Goal: Use online tool/utility: Utilize a website feature to perform a specific function

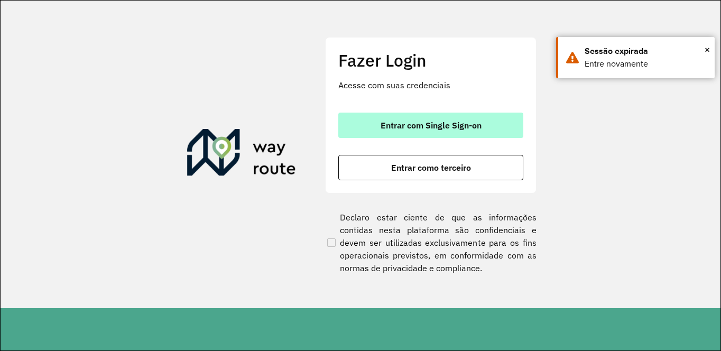
click at [404, 122] on span "Entrar com Single Sign-on" at bounding box center [431, 125] width 101 height 8
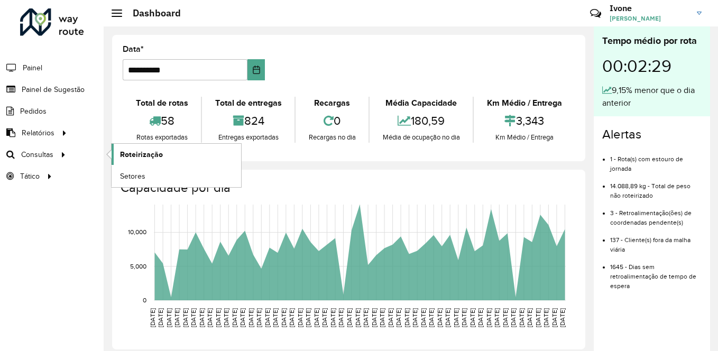
click at [135, 153] on span "Roteirização" at bounding box center [141, 154] width 43 height 11
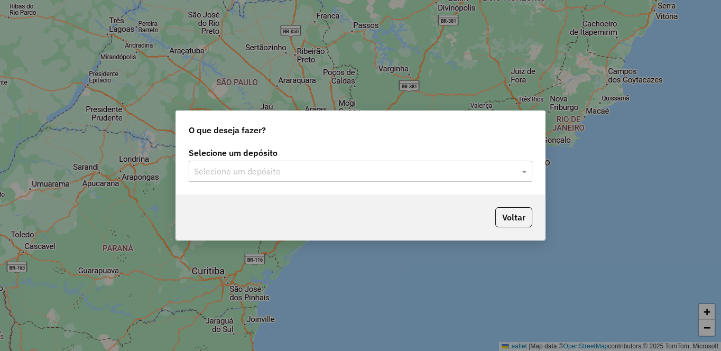
click at [244, 171] on input "text" at bounding box center [350, 171] width 312 height 13
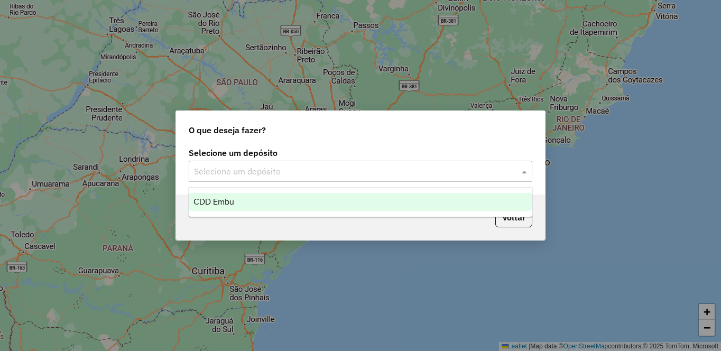
click at [215, 195] on div "CDD Embu" at bounding box center [360, 202] width 343 height 18
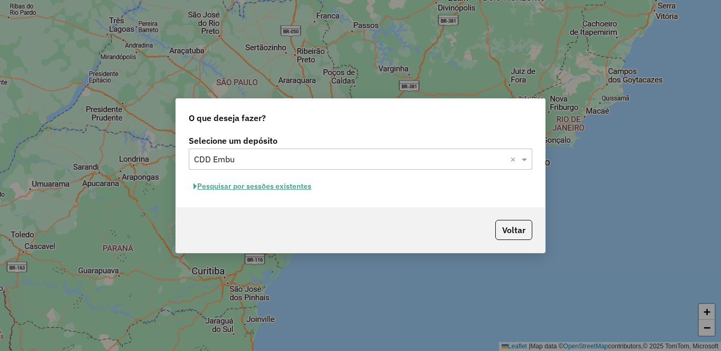
click at [263, 184] on button "Pesquisar por sessões existentes" at bounding box center [252, 186] width 127 height 16
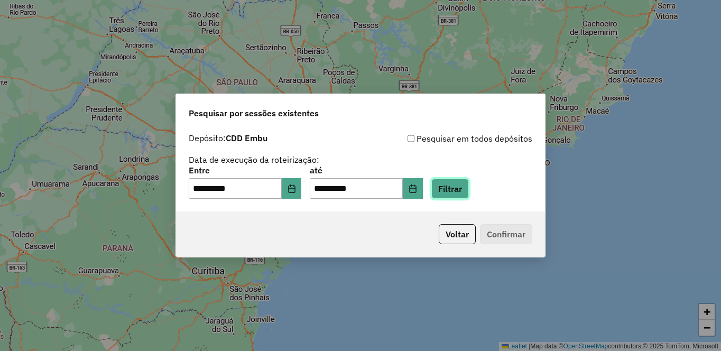
click at [469, 186] on button "Filtrar" at bounding box center [450, 189] width 38 height 20
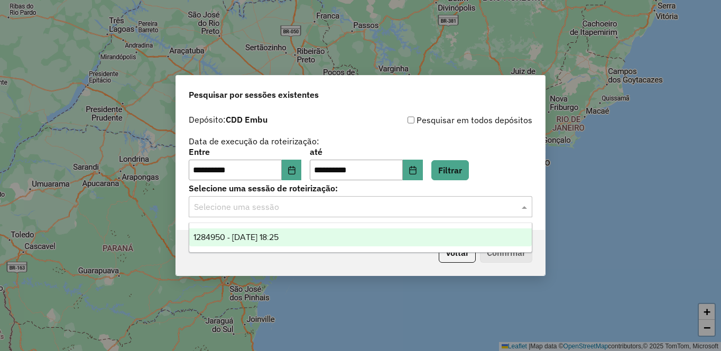
click at [220, 210] on input "text" at bounding box center [350, 207] width 312 height 13
click at [218, 238] on span "1284950 - 29/09/2025 18:25" at bounding box center [236, 237] width 85 height 9
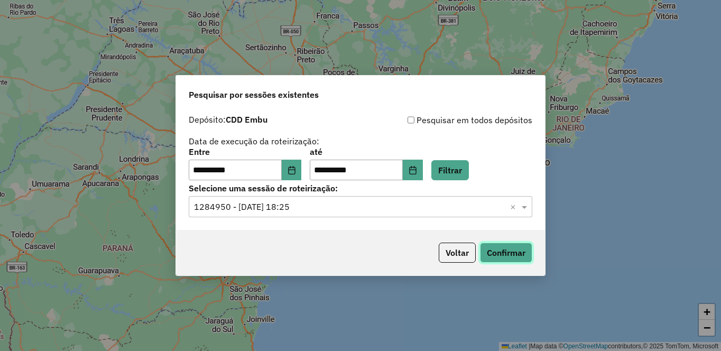
click at [508, 245] on button "Confirmar" at bounding box center [506, 253] width 52 height 20
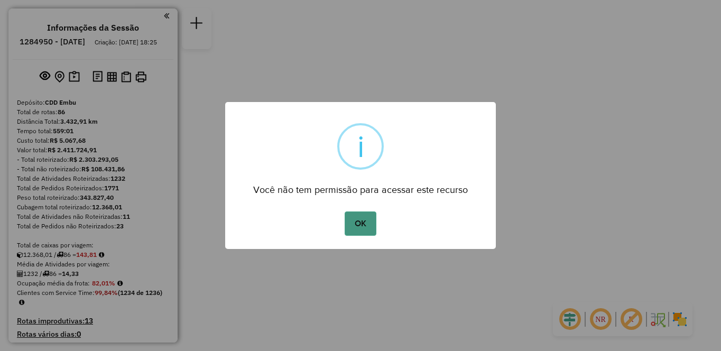
click at [360, 226] on button "OK" at bounding box center [360, 224] width 31 height 24
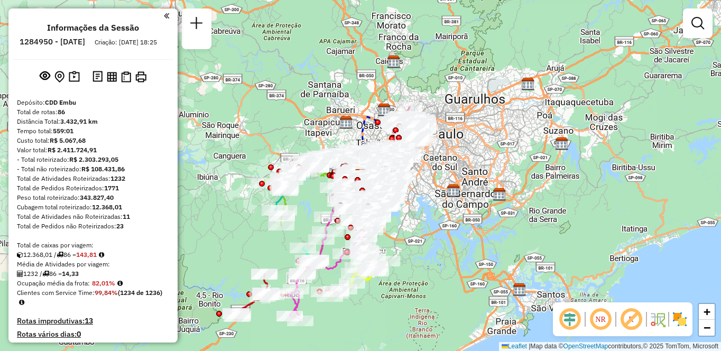
click at [681, 320] on img at bounding box center [680, 319] width 17 height 17
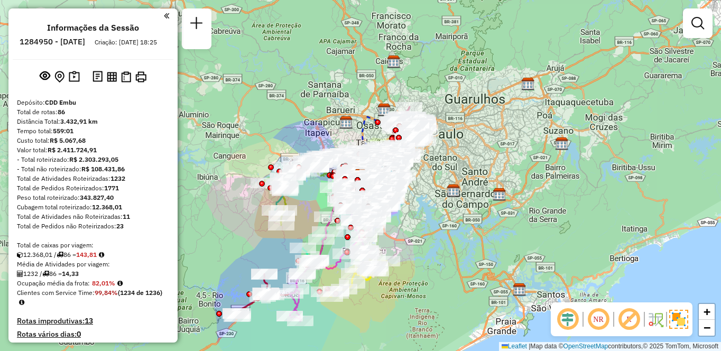
click at [633, 320] on em at bounding box center [629, 319] width 25 height 25
click at [606, 323] on em at bounding box center [598, 319] width 25 height 25
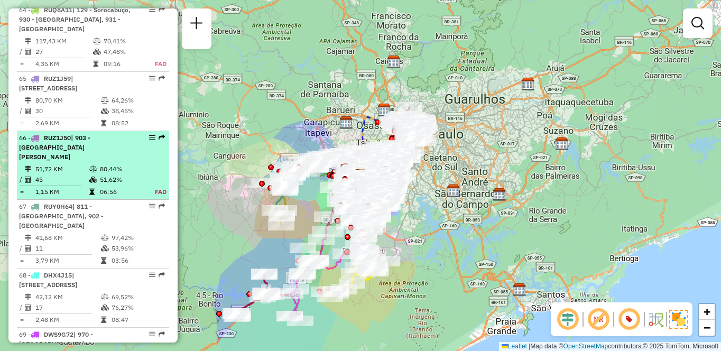
click at [82, 185] on td "45" at bounding box center [62, 179] width 54 height 11
select select "**********"
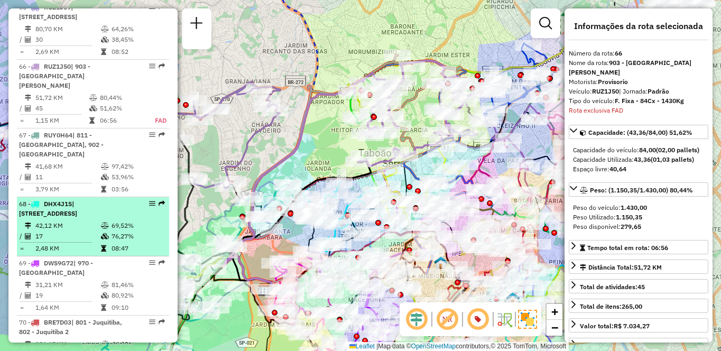
scroll to position [4245, 0]
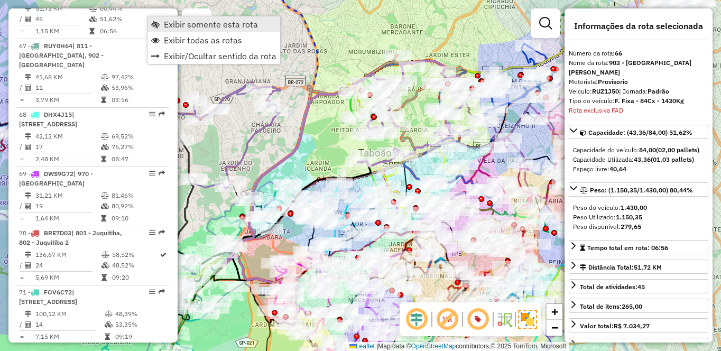
click at [160, 17] on link "Exibir somente esta rota" at bounding box center [214, 24] width 133 height 16
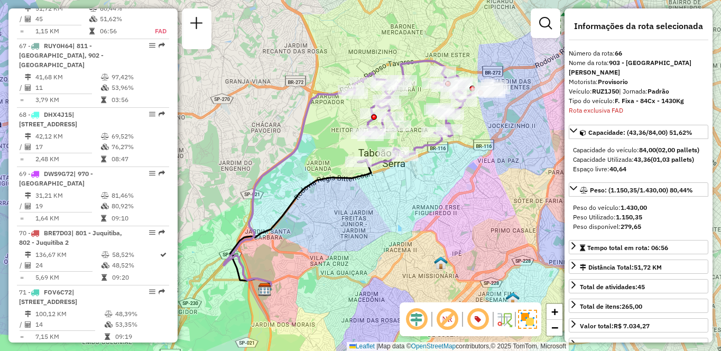
scroll to position [1960, 0]
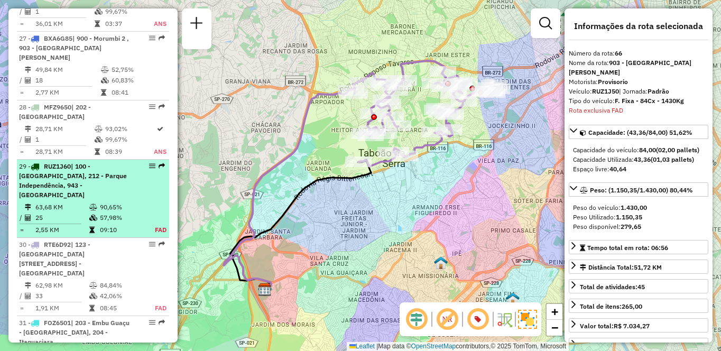
click at [67, 190] on span "| 100 - [GEOGRAPHIC_DATA], 212 - Parque Independência, 943 - [GEOGRAPHIC_DATA]" at bounding box center [73, 180] width 108 height 36
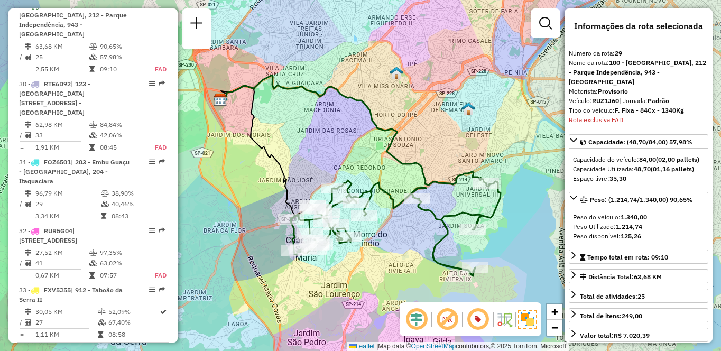
scroll to position [4015, 0]
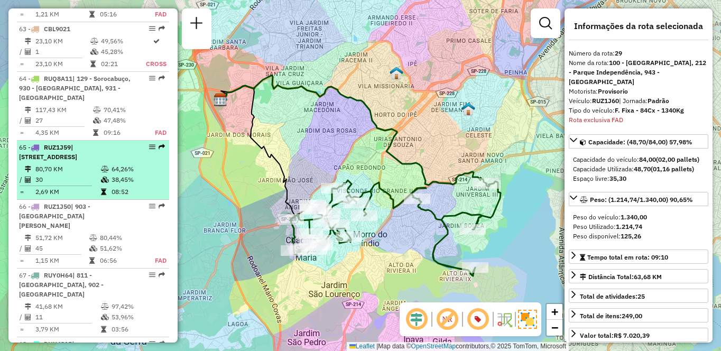
click at [111, 162] on div "65 - RUZ1J59 | 910 - [GEOGRAPHIC_DATA] , 932 - [STREET_ADDRESS]" at bounding box center [75, 152] width 112 height 19
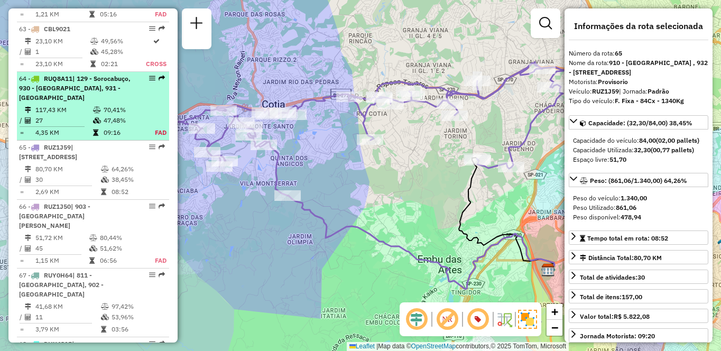
click at [49, 115] on td "117,43 KM" at bounding box center [64, 110] width 58 height 11
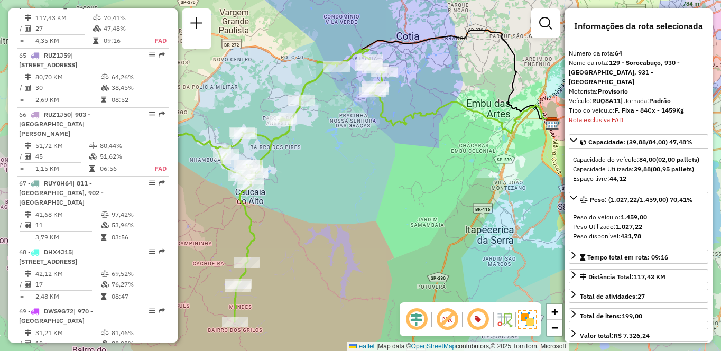
scroll to position [2038, 0]
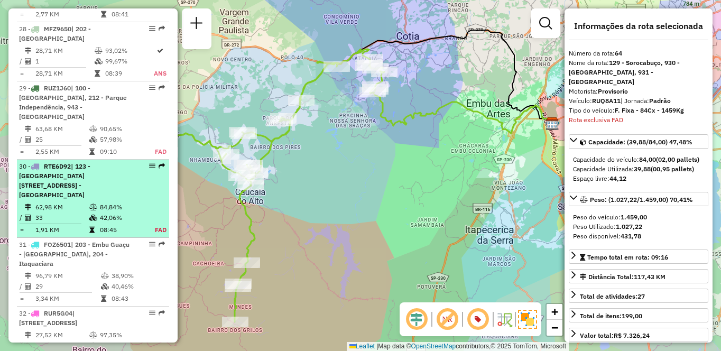
click at [97, 208] on td at bounding box center [94, 207] width 11 height 11
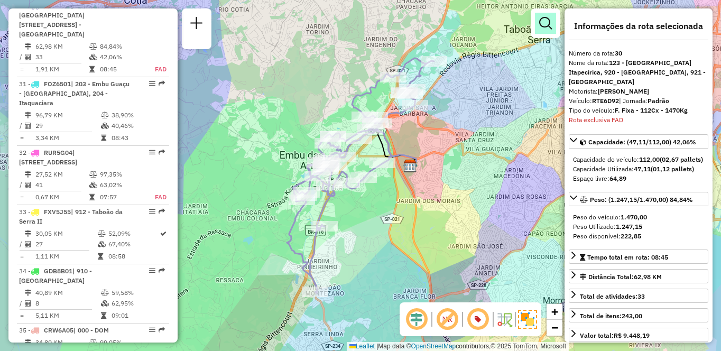
scroll to position [4143, 0]
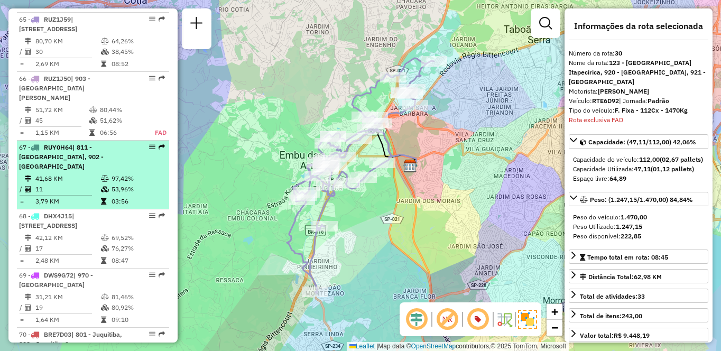
click at [64, 195] on td "11" at bounding box center [68, 189] width 66 height 11
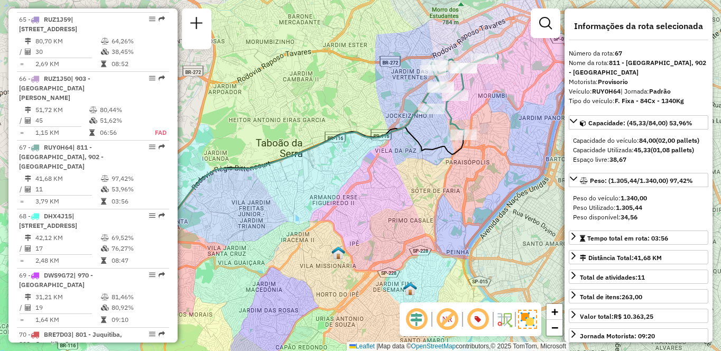
drag, startPoint x: 410, startPoint y: 213, endPoint x: 358, endPoint y: 204, distance: 52.0
click at [358, 204] on div "Janela de atendimento Grade de atendimento Capacidade Transportadoras Veículos …" at bounding box center [360, 175] width 721 height 351
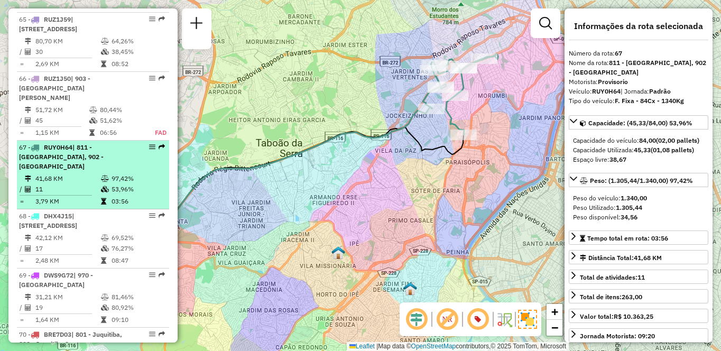
click at [53, 207] on td "3,79 KM" at bounding box center [68, 201] width 66 height 11
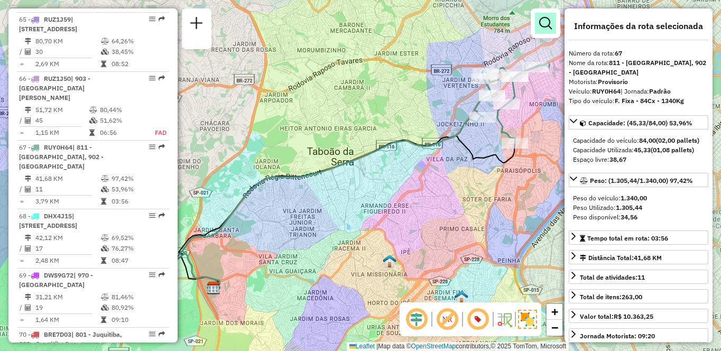
scroll to position [2166, 0]
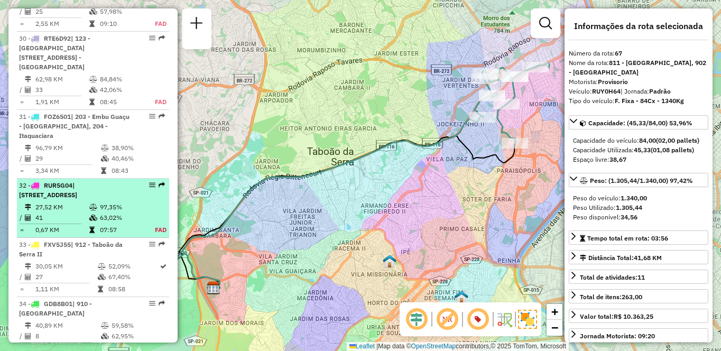
click at [77, 196] on span "| [STREET_ADDRESS]" at bounding box center [48, 189] width 58 height 17
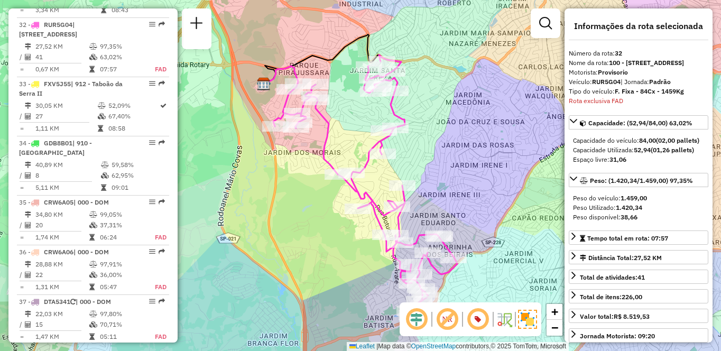
scroll to position [756, 0]
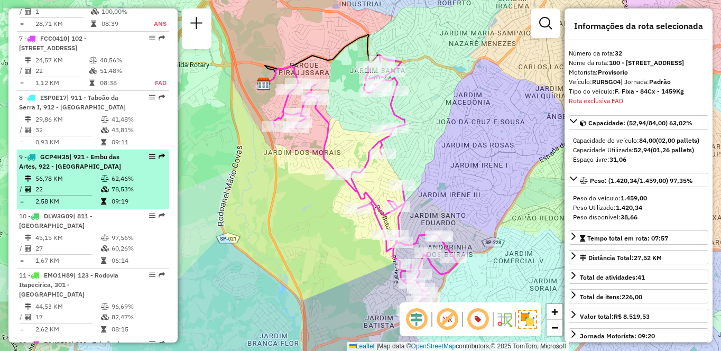
click at [112, 191] on li "9 - GCP4H35 | 921 - Embu das Artes, 922 - [GEOGRAPHIC_DATA] 56,78 KM 62,46% / 2…" at bounding box center [93, 179] width 152 height 59
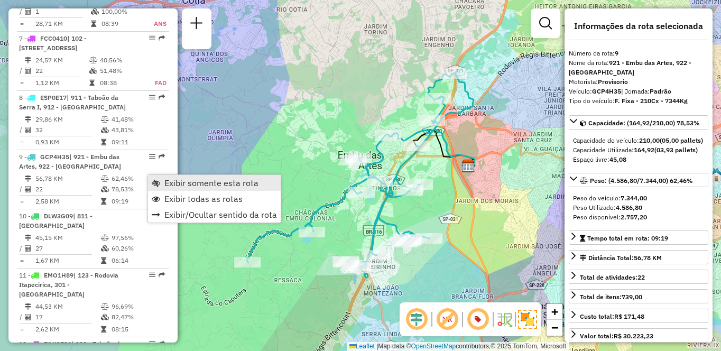
click at [162, 179] on link "Exibir somente esta rota" at bounding box center [214, 183] width 133 height 16
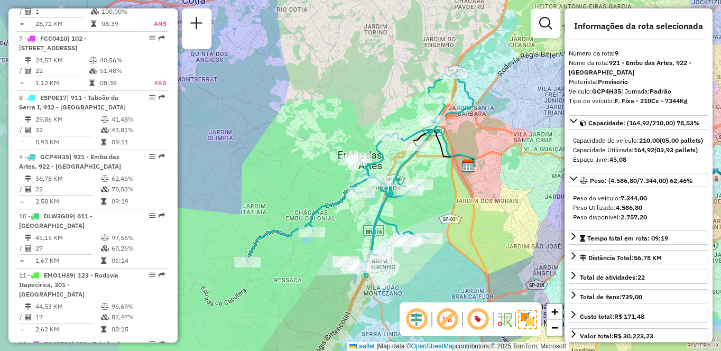
scroll to position [273, 0]
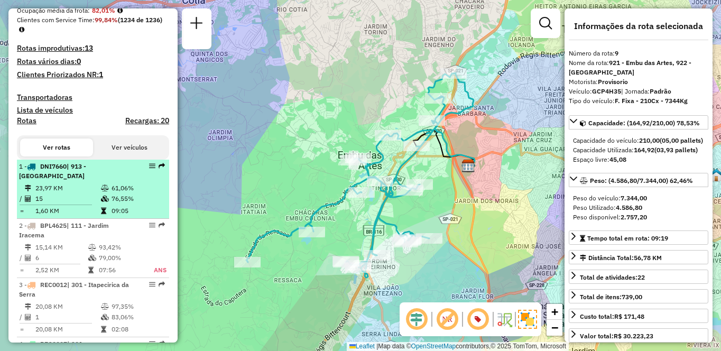
click at [63, 181] on div "1 - DNI7660 | 913 - [GEOGRAPHIC_DATA]" at bounding box center [75, 171] width 112 height 19
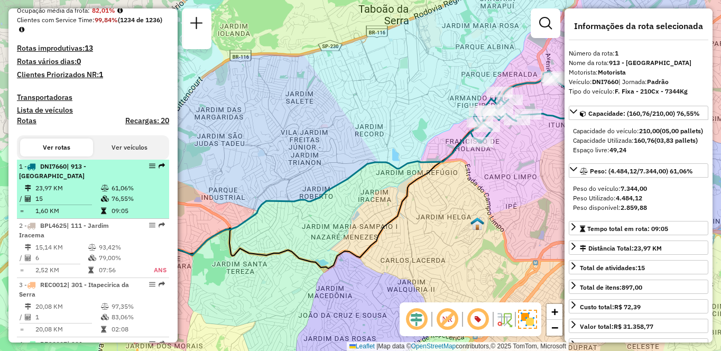
drag, startPoint x: 63, startPoint y: 191, endPoint x: 68, endPoint y: 201, distance: 10.6
click at [68, 201] on li "1 - DNI7660 | 913 - [GEOGRAPHIC_DATA] 23,97 KM 61,06% / 15 76,55% = 1,60 KM 09:…" at bounding box center [93, 189] width 152 height 59
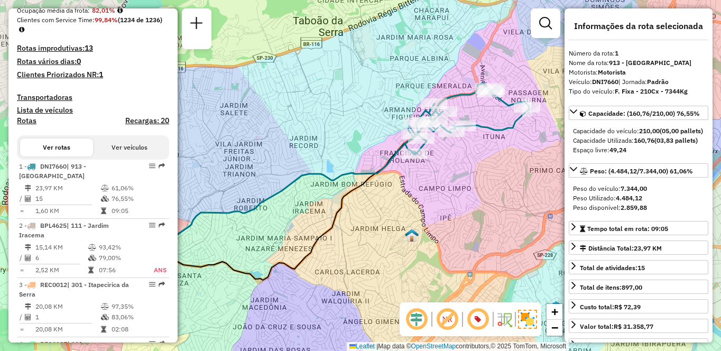
drag, startPoint x: 346, startPoint y: 153, endPoint x: 280, endPoint y: 164, distance: 66.6
click at [280, 164] on div "Janela de atendimento Grade de atendimento Capacidade Transportadoras Veículos …" at bounding box center [360, 175] width 721 height 351
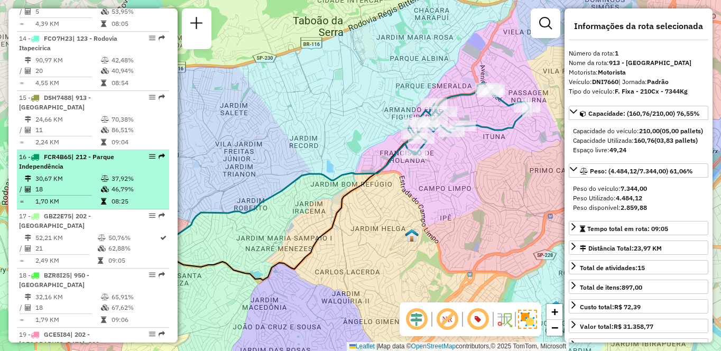
click at [29, 207] on td at bounding box center [29, 201] width 11 height 11
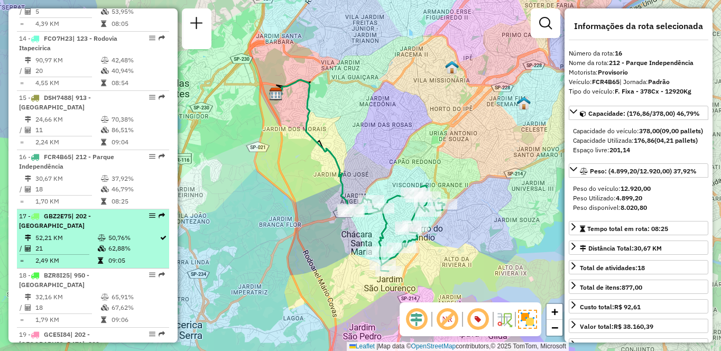
click at [68, 254] on td "21" at bounding box center [66, 248] width 62 height 11
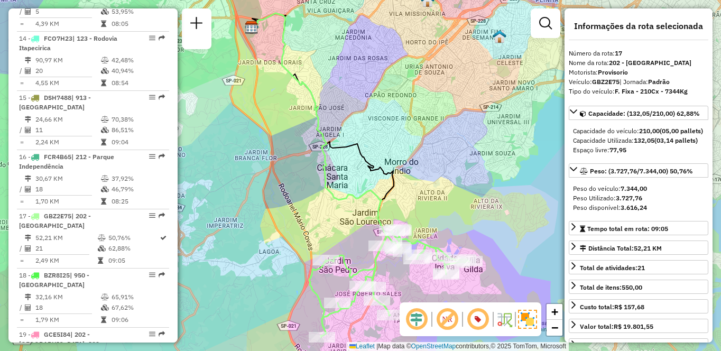
scroll to position [1486, 0]
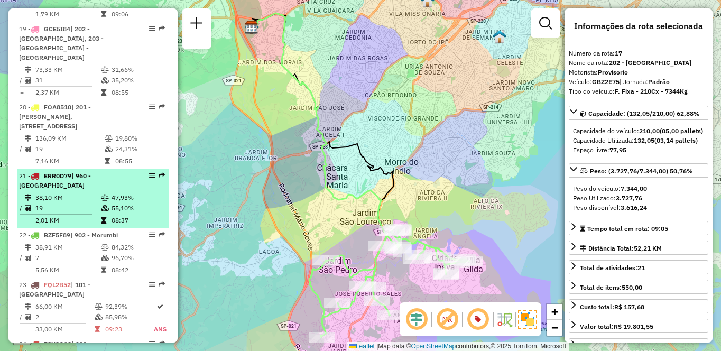
click at [72, 186] on div "21 - ERR0D79 | 960 - [GEOGRAPHIC_DATA]" at bounding box center [75, 180] width 112 height 19
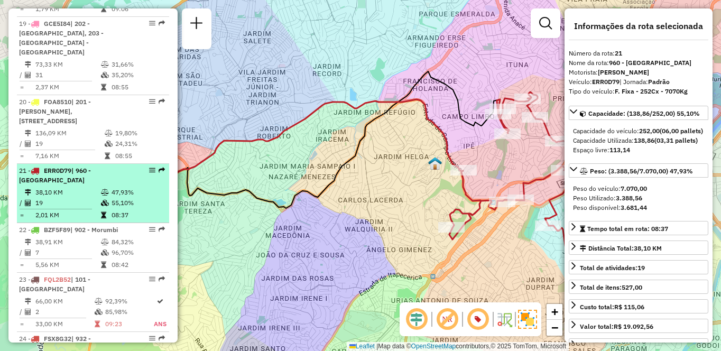
scroll to position [1544, 0]
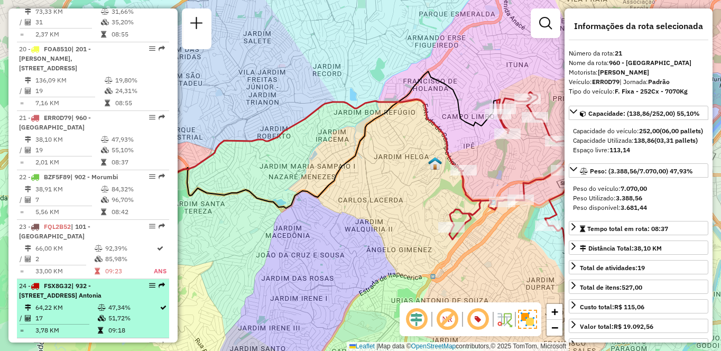
click at [65, 298] on span "| 932 - [STREET_ADDRESS] Antonia" at bounding box center [60, 290] width 82 height 17
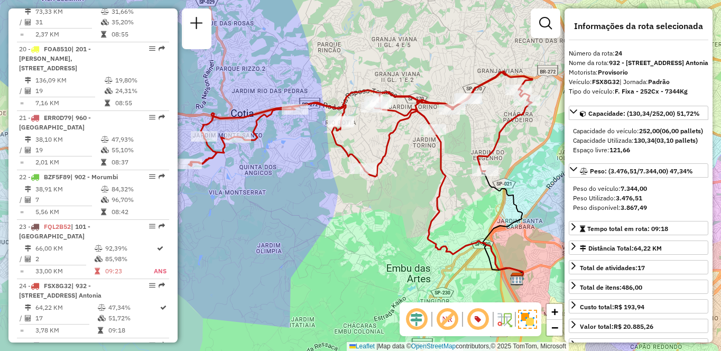
scroll to position [4380, 0]
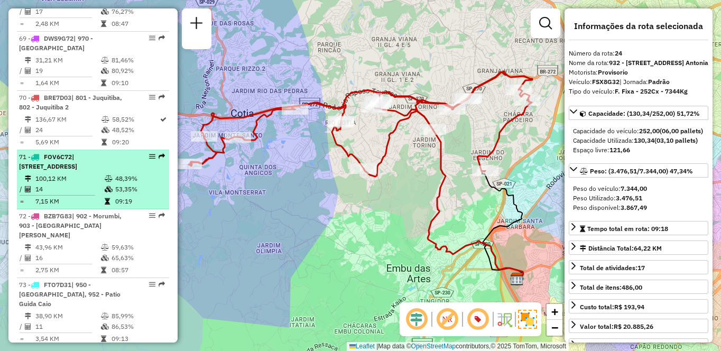
click at [56, 170] on span "| [STREET_ADDRESS]" at bounding box center [48, 161] width 58 height 17
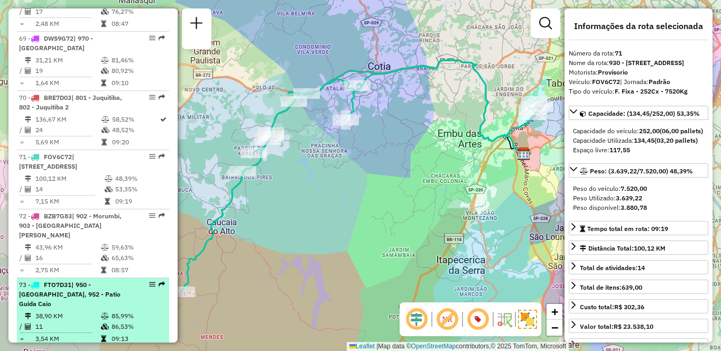
click at [62, 289] on span "FTO7D31" at bounding box center [57, 285] width 27 height 8
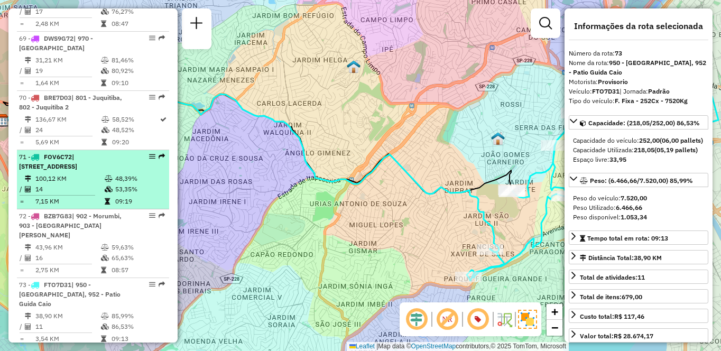
scroll to position [4433, 0]
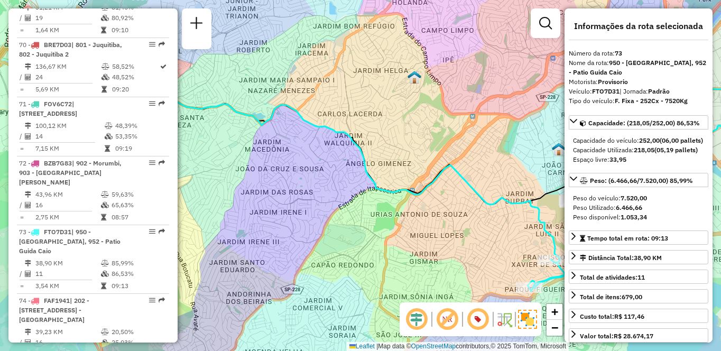
drag, startPoint x: 424, startPoint y: 180, endPoint x: 319, endPoint y: 159, distance: 106.7
click at [319, 159] on div "Janela de atendimento Grade de atendimento Capacidade Transportadoras Veículos …" at bounding box center [360, 175] width 721 height 351
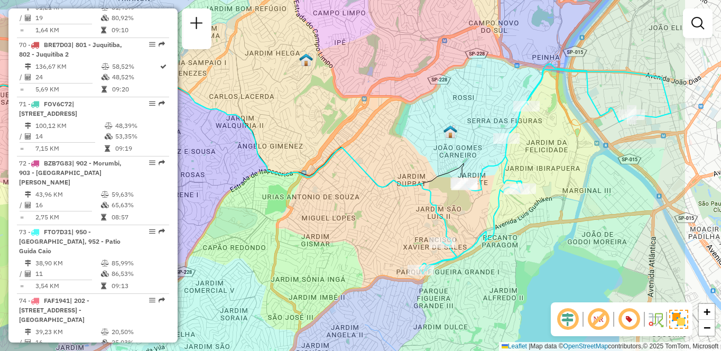
drag, startPoint x: 436, startPoint y: 163, endPoint x: 324, endPoint y: 145, distance: 113.0
click at [325, 145] on div "Janela de atendimento Grade de atendimento Capacidade Transportadoras Veículos …" at bounding box center [360, 175] width 721 height 351
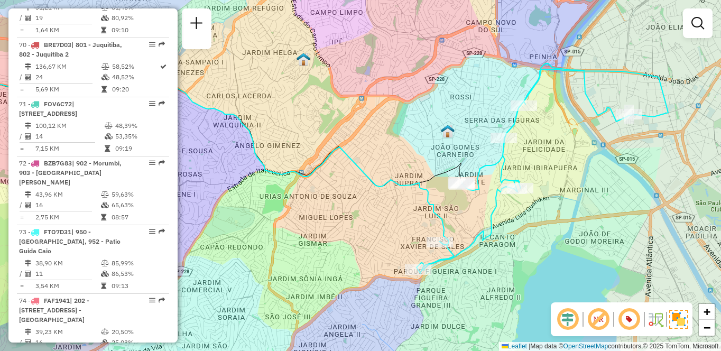
scroll to position [4203, 0]
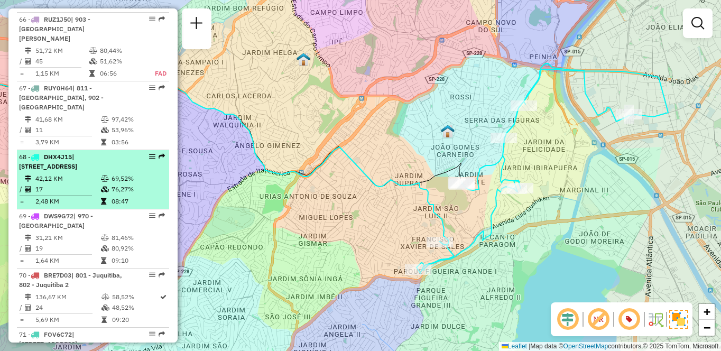
click at [77, 170] on span "| [STREET_ADDRESS]" at bounding box center [48, 161] width 58 height 17
select select "**********"
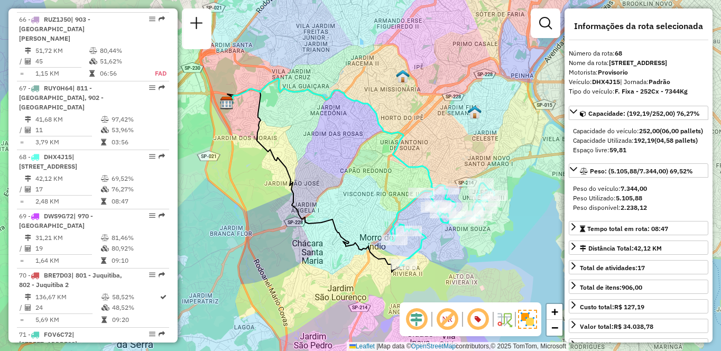
scroll to position [4567, 0]
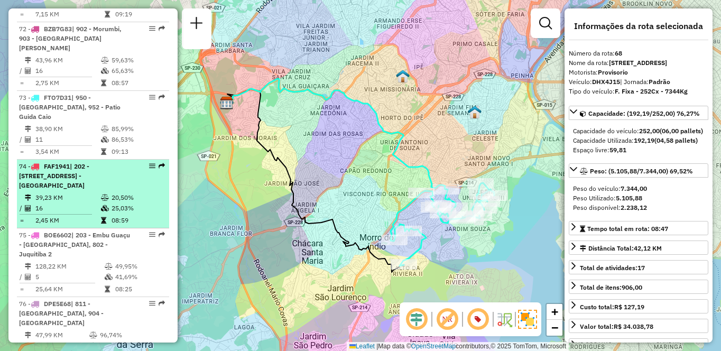
click at [90, 203] on td "39,23 KM" at bounding box center [68, 197] width 66 height 11
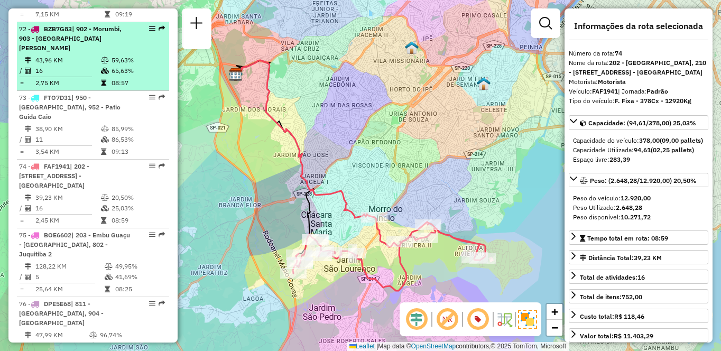
drag, startPoint x: 113, startPoint y: 89, endPoint x: 114, endPoint y: 81, distance: 7.4
click at [114, 76] on td "65,63%" at bounding box center [137, 71] width 53 height 11
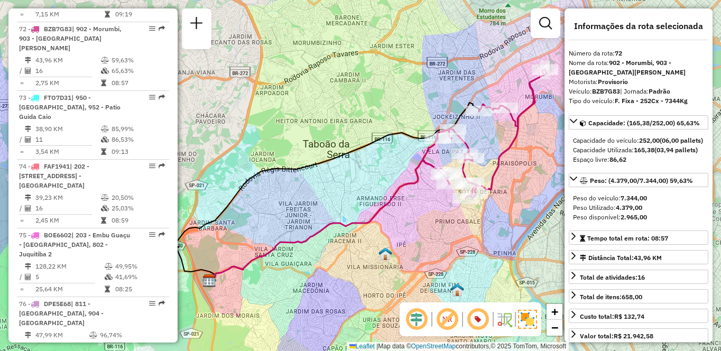
scroll to position [510, 0]
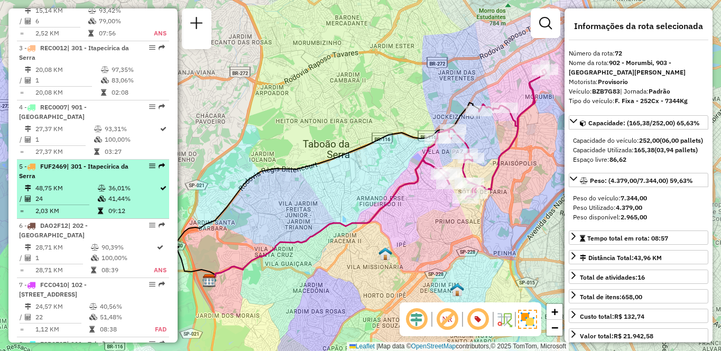
click at [72, 181] on div "5 - FUF2469 | 301 - Itapecirica da Serra" at bounding box center [75, 171] width 112 height 19
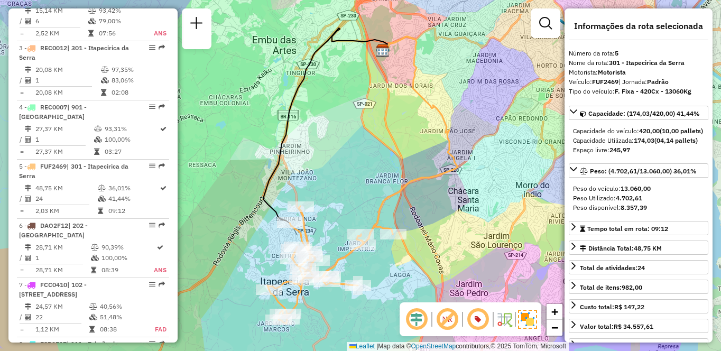
scroll to position [1417, 0]
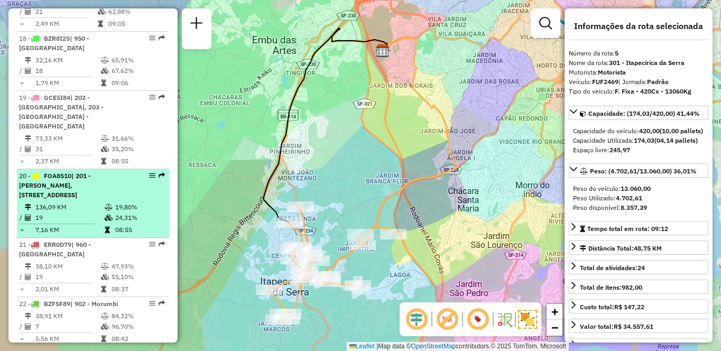
click at [90, 206] on td "136,09 KM" at bounding box center [69, 207] width 69 height 11
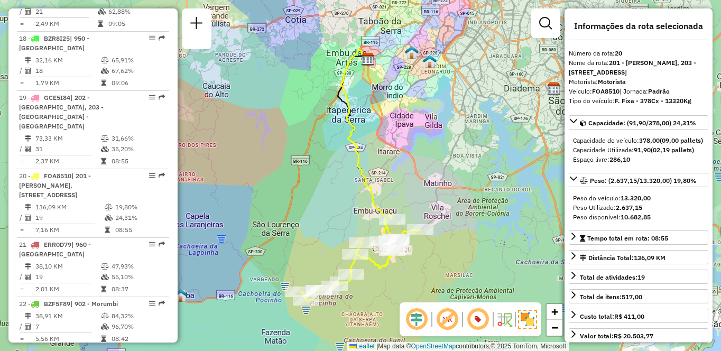
scroll to position [1723, 0]
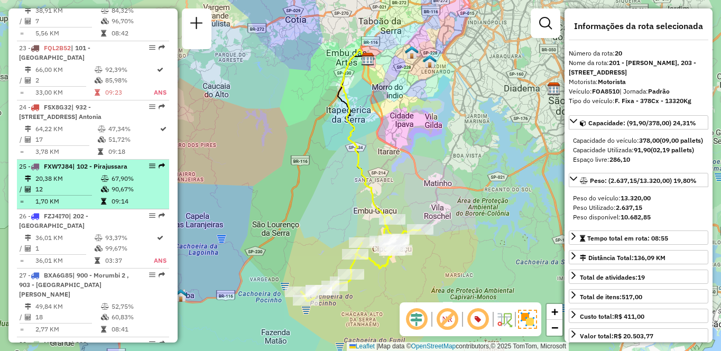
click at [107, 184] on td at bounding box center [105, 178] width 11 height 11
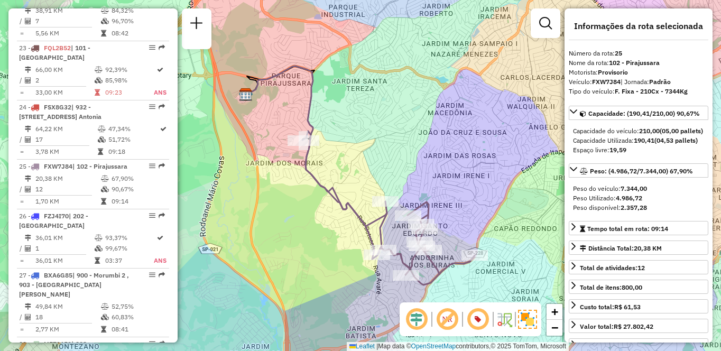
scroll to position [2107, 0]
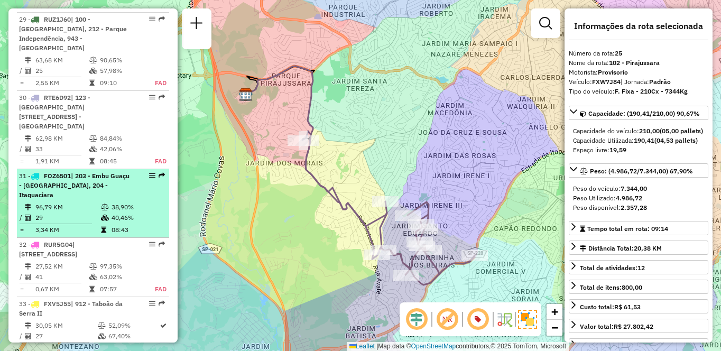
click at [115, 189] on span "| 203 - Embu Guaçu - [GEOGRAPHIC_DATA], 204 - Itaquaciara" at bounding box center [74, 185] width 111 height 27
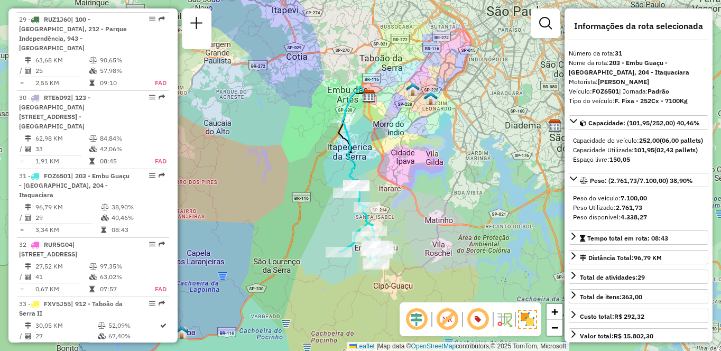
scroll to position [628, 0]
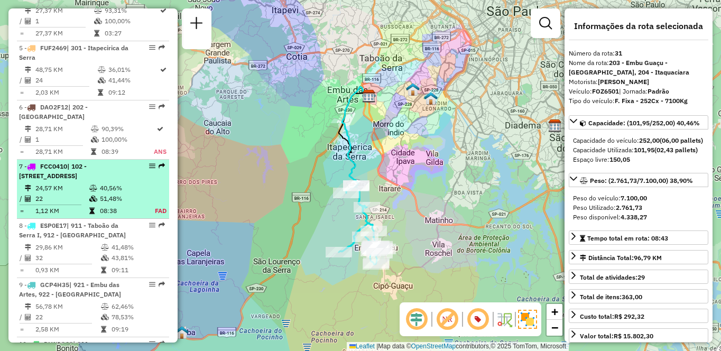
click at [52, 181] on div "7 - FCC0410 | 102 - [STREET_ADDRESS]" at bounding box center [75, 171] width 112 height 19
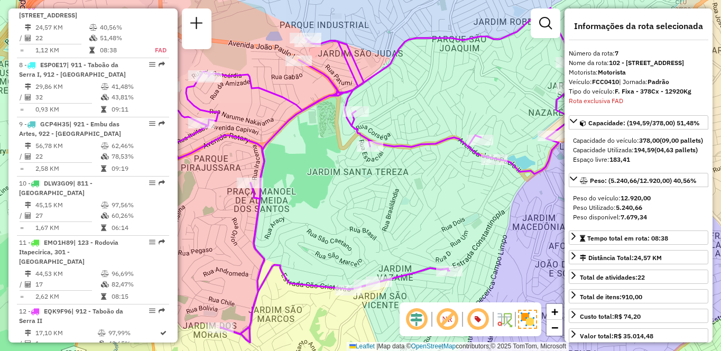
scroll to position [1003, 0]
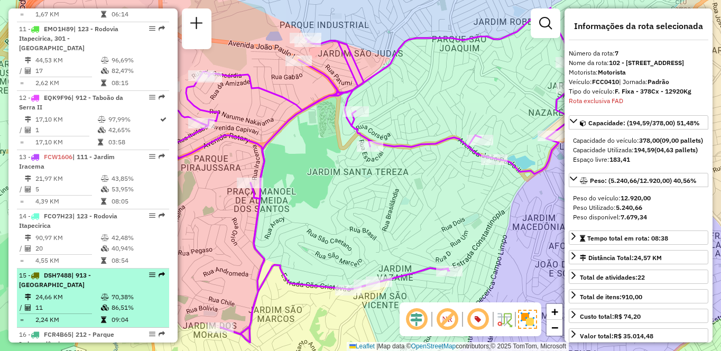
click at [87, 302] on td "24,66 KM" at bounding box center [68, 297] width 66 height 11
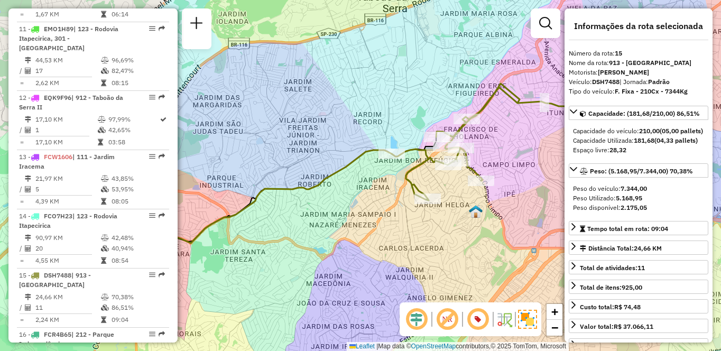
scroll to position [697, 0]
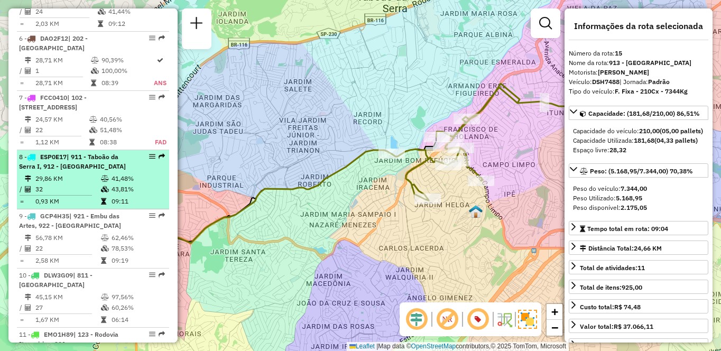
click at [90, 171] on div "8 - ESP0E17 | 911 - [GEOGRAPHIC_DATA], 912 - [GEOGRAPHIC_DATA]" at bounding box center [75, 161] width 112 height 19
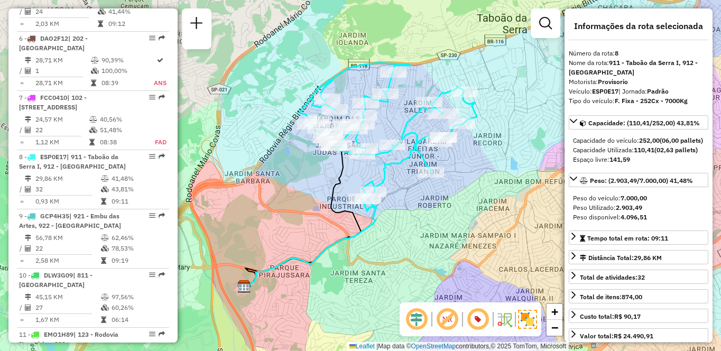
scroll to position [1062, 0]
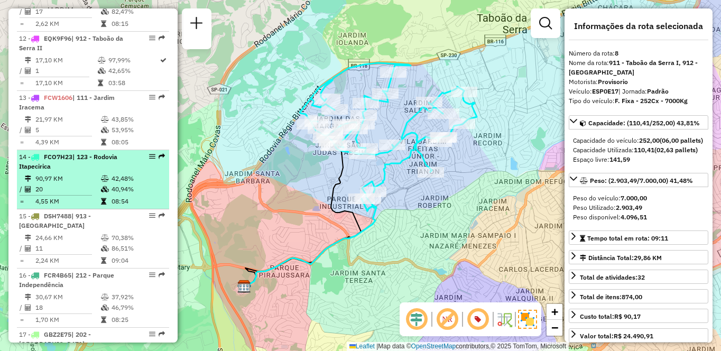
click at [68, 207] on td "4,55 KM" at bounding box center [68, 201] width 66 height 11
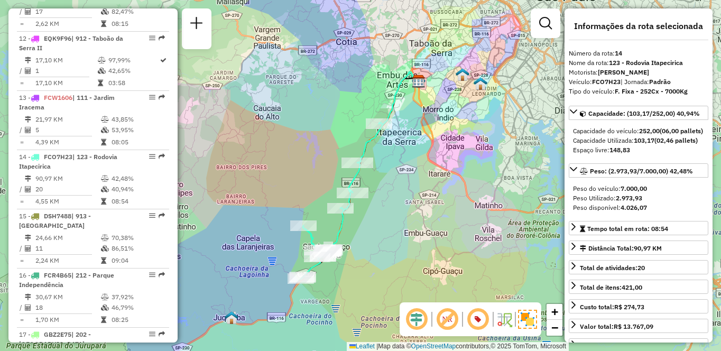
scroll to position [1545, 0]
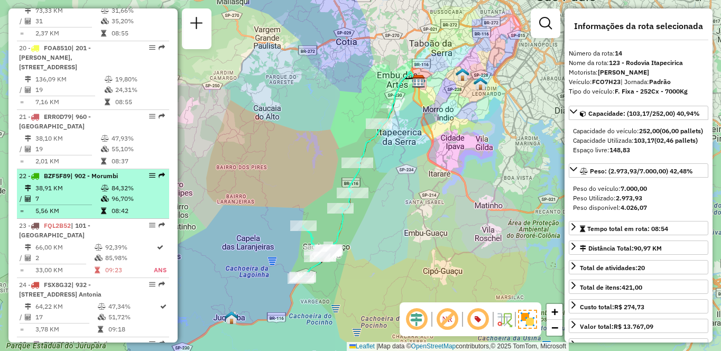
click at [90, 201] on td "7" at bounding box center [68, 199] width 66 height 11
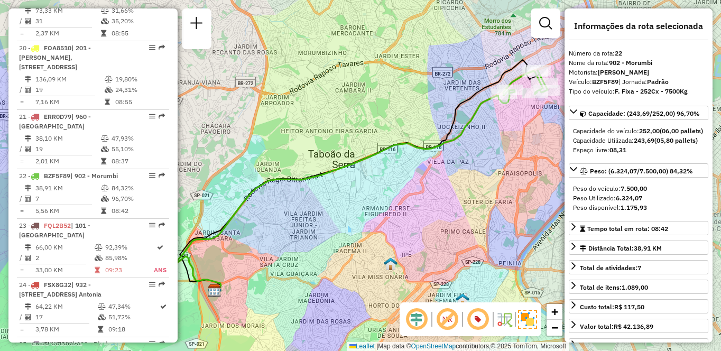
scroll to position [1841, 0]
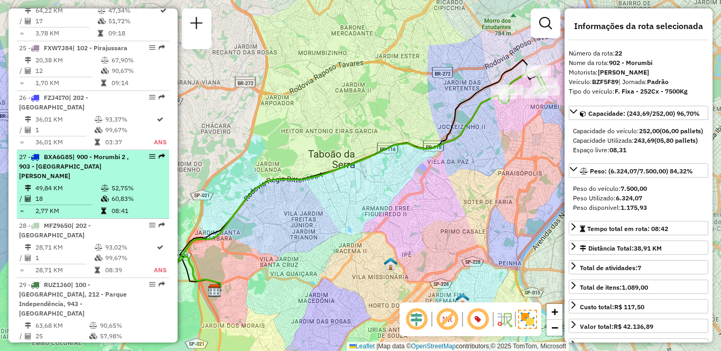
click at [72, 216] on td "2,77 KM" at bounding box center [68, 211] width 66 height 11
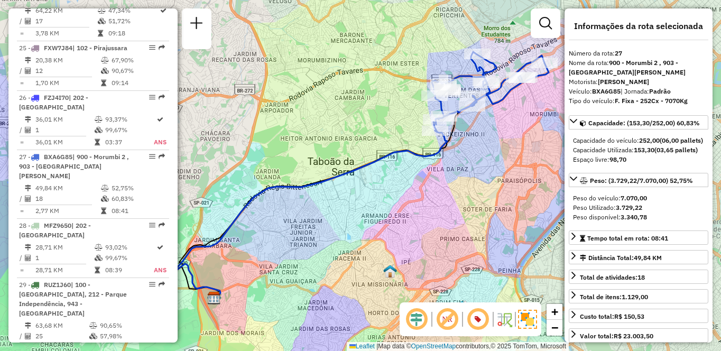
scroll to position [4262, 0]
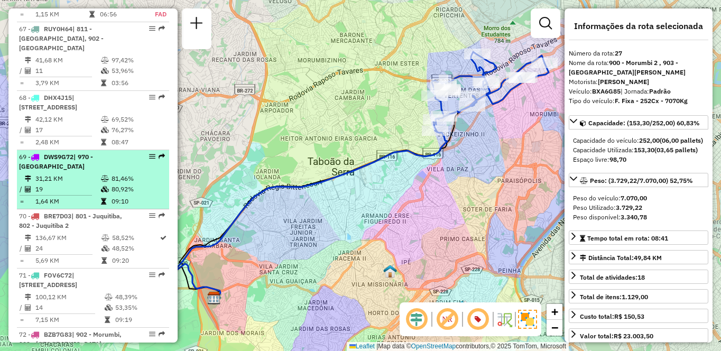
click at [134, 195] on td "80,92%" at bounding box center [137, 189] width 53 height 11
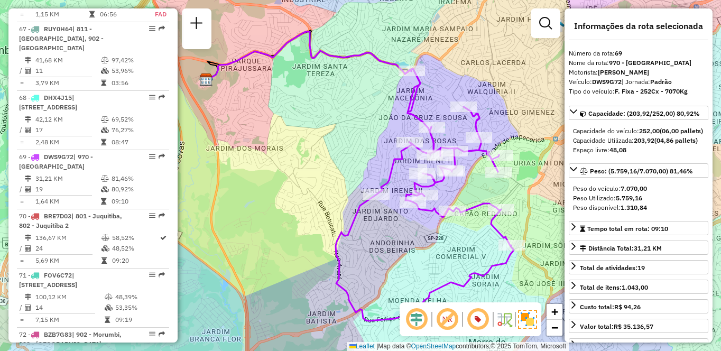
scroll to position [4942, 0]
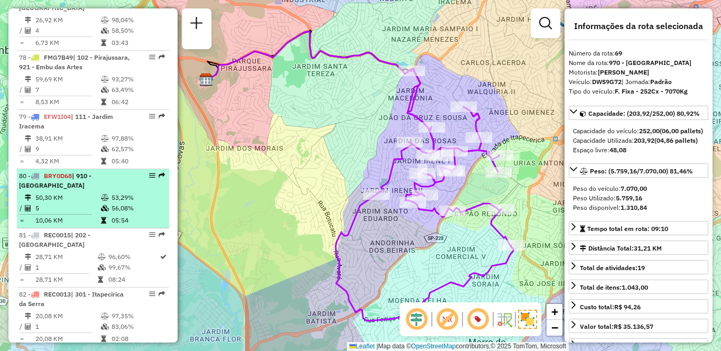
click at [111, 187] on div "80 - BRY0D68 | 910 - Parque Ipê" at bounding box center [75, 180] width 112 height 19
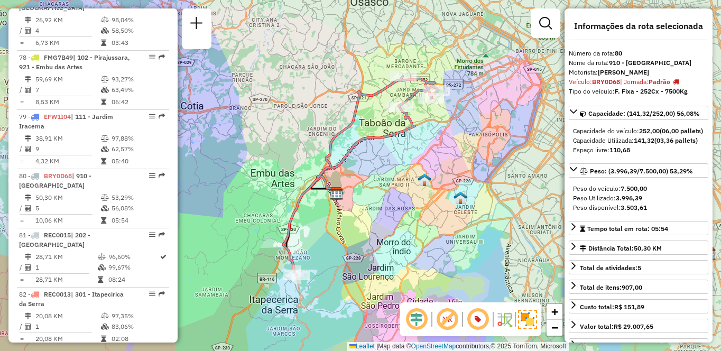
scroll to position [2294, 0]
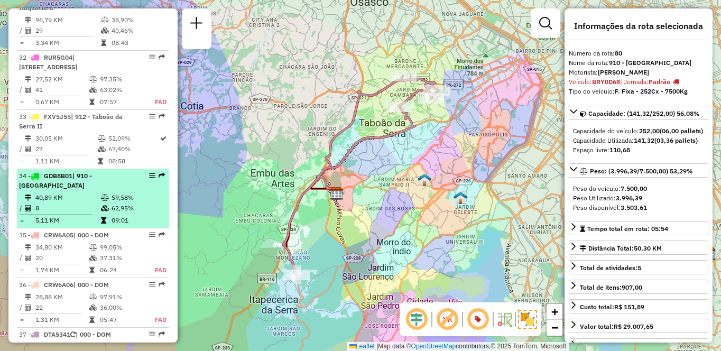
click at [57, 176] on span "GDB8B01" at bounding box center [58, 176] width 29 height 8
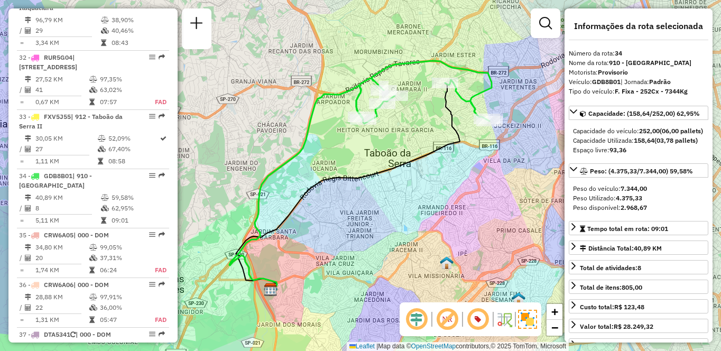
scroll to position [1121, 0]
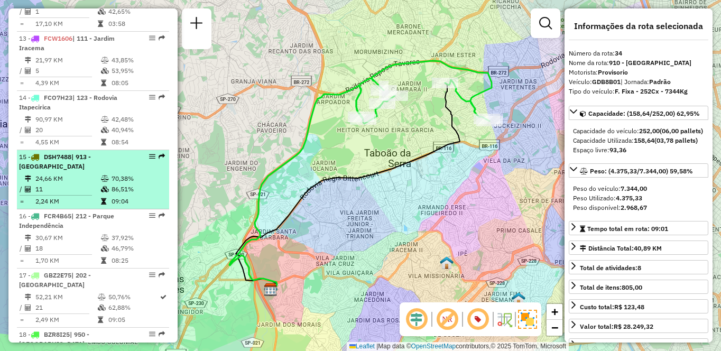
click at [121, 207] on td "09:04" at bounding box center [137, 201] width 53 height 11
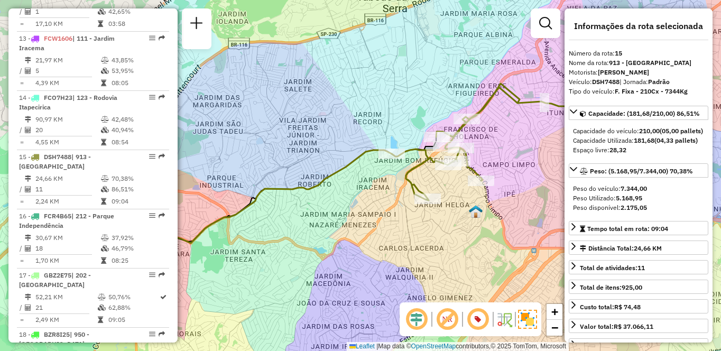
scroll to position [1299, 0]
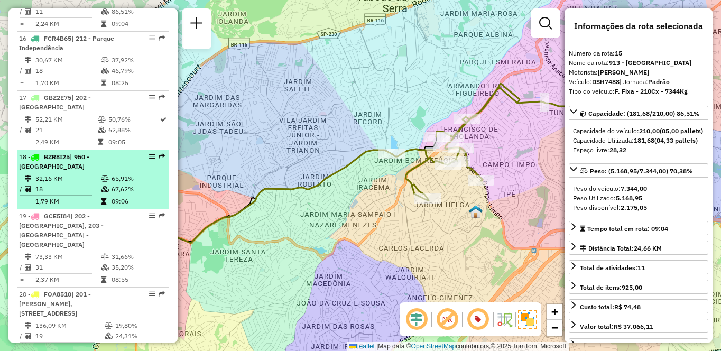
click at [63, 195] on td "18" at bounding box center [68, 189] width 66 height 11
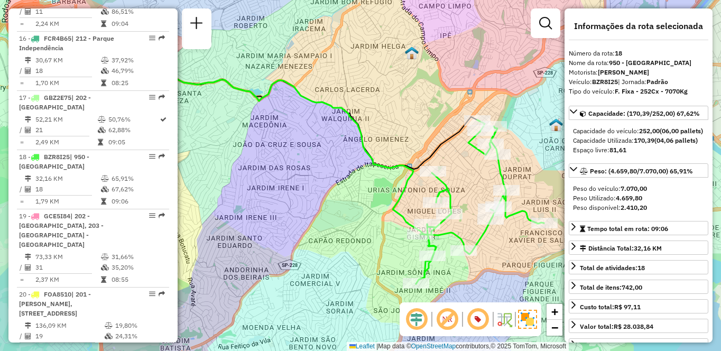
drag, startPoint x: 424, startPoint y: 195, endPoint x: 360, endPoint y: 188, distance: 64.8
click at [360, 188] on div "Janela de atendimento Grade de atendimento Capacidade Transportadoras Veículos …" at bounding box center [360, 175] width 721 height 351
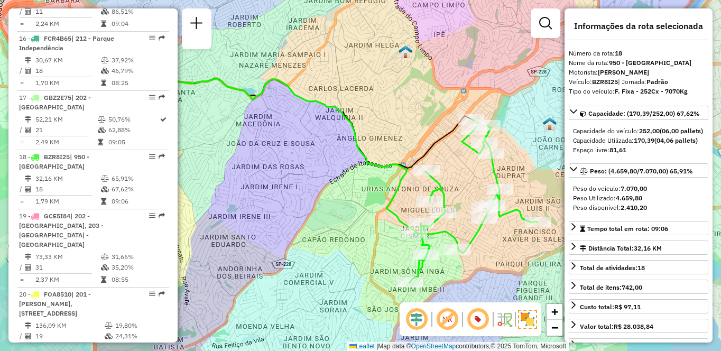
scroll to position [1654, 0]
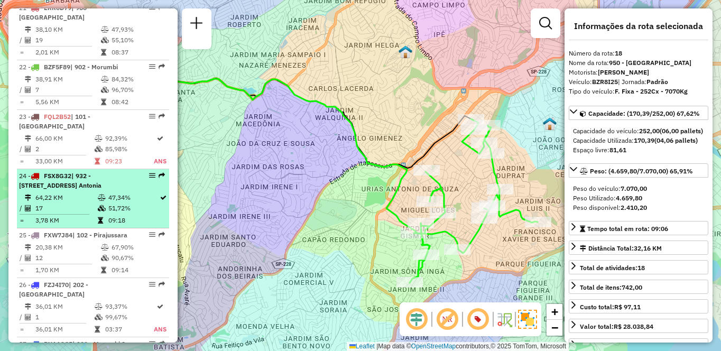
click at [98, 212] on icon at bounding box center [102, 208] width 8 height 6
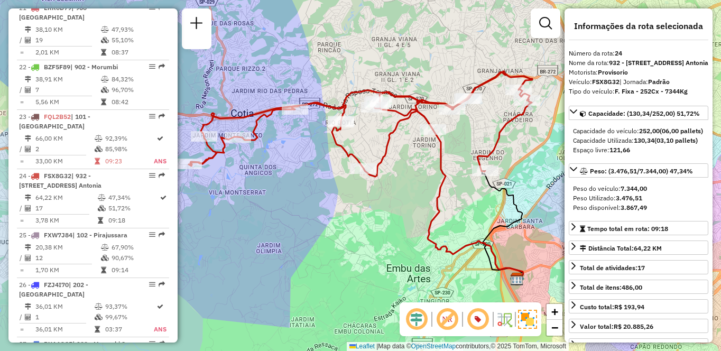
scroll to position [1649, 0]
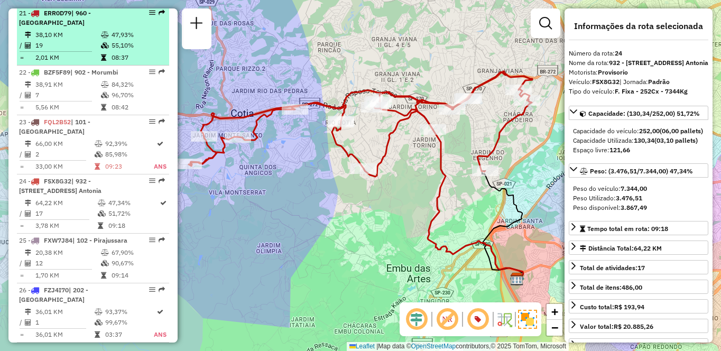
click at [84, 30] on td "38,10 KM" at bounding box center [68, 35] width 66 height 11
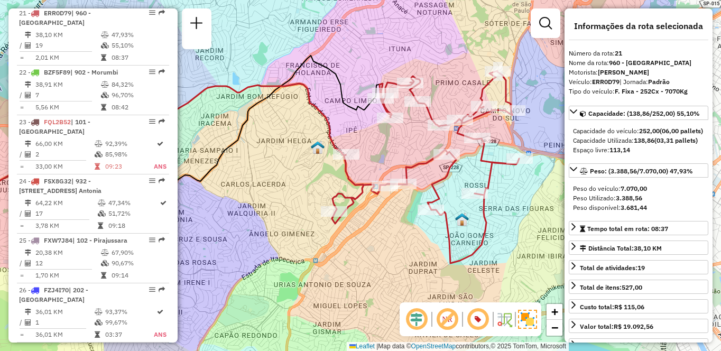
drag, startPoint x: 433, startPoint y: 176, endPoint x: 317, endPoint y: 159, distance: 116.5
click at [317, 159] on div "Janela de atendimento Grade de atendimento Capacidade Transportadoras Veículos …" at bounding box center [360, 175] width 721 height 351
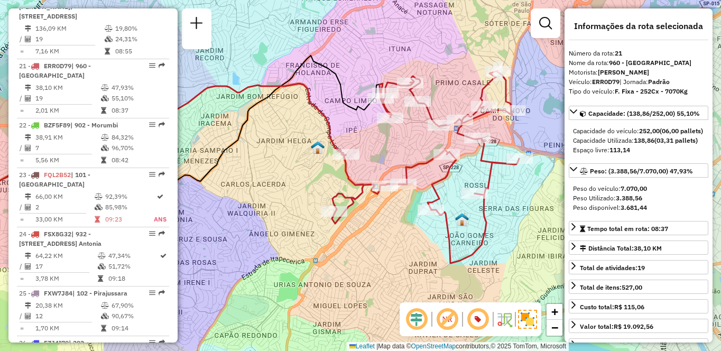
scroll to position [4567, 0]
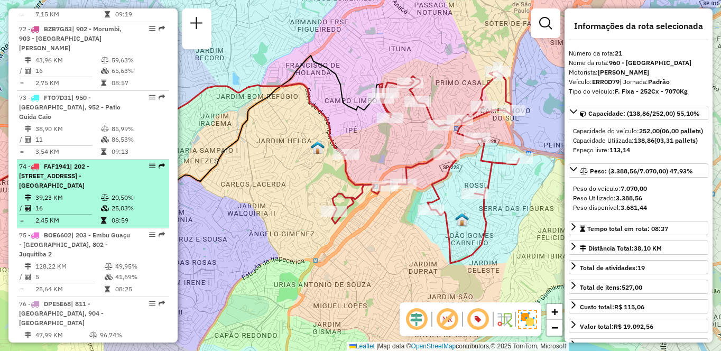
click at [137, 203] on td "20,50%" at bounding box center [137, 197] width 53 height 11
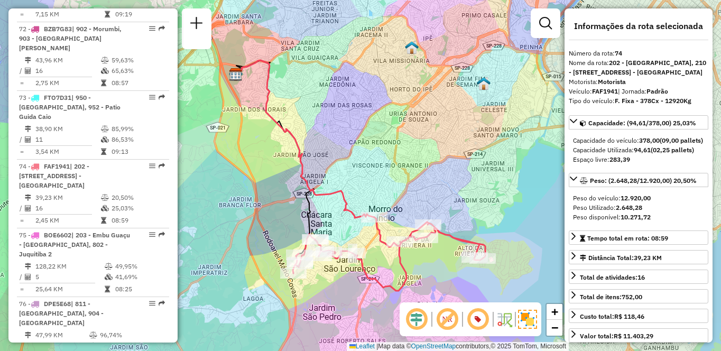
scroll to position [1299, 0]
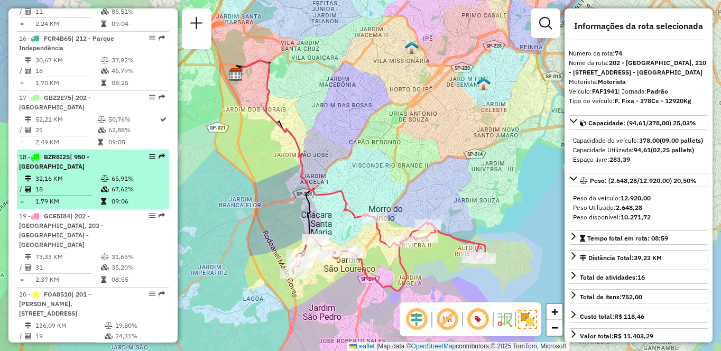
click at [101, 195] on td at bounding box center [105, 189] width 11 height 11
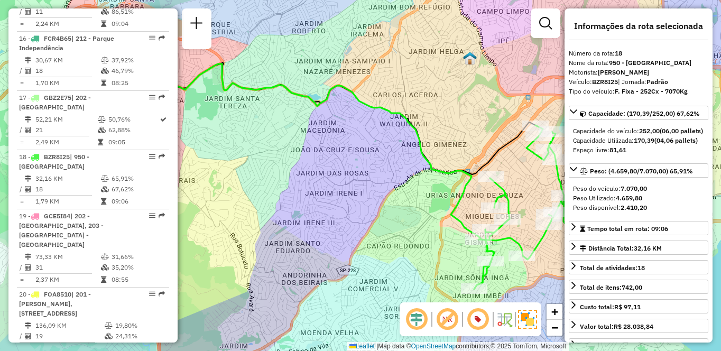
scroll to position [4508, 0]
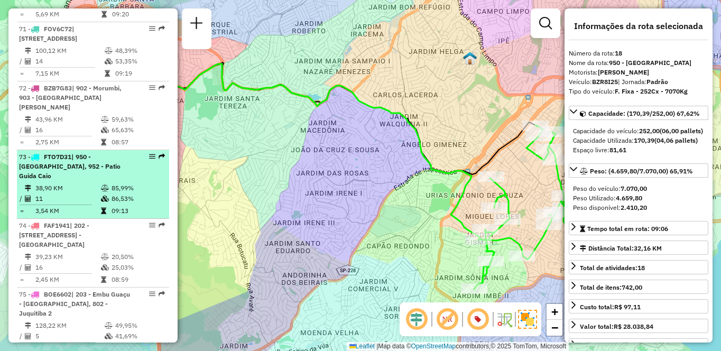
click at [41, 194] on td "38,90 KM" at bounding box center [68, 188] width 66 height 11
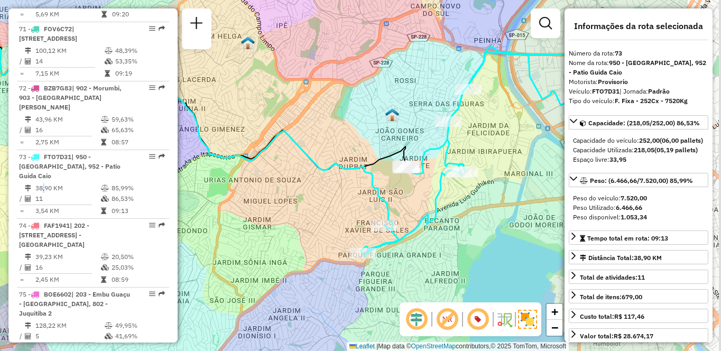
drag, startPoint x: 434, startPoint y: 204, endPoint x: 326, endPoint y: 179, distance: 110.2
click at [326, 179] on div "Janela de atendimento Grade de atendimento Capacidade Transportadoras Veículos …" at bounding box center [360, 175] width 721 height 351
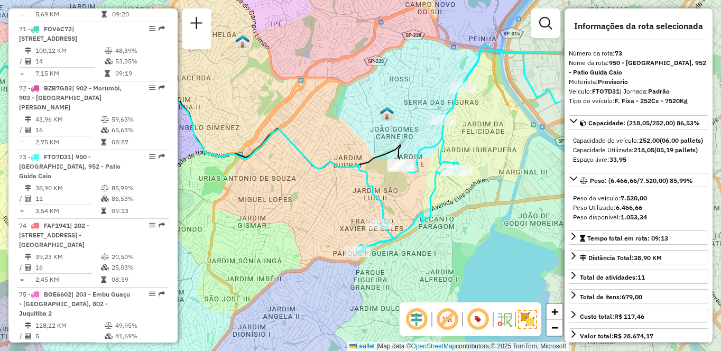
scroll to position [1062, 0]
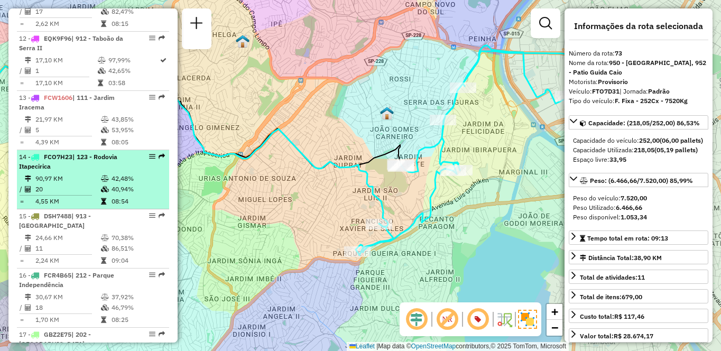
click at [112, 171] on div "14 - FCO7H23 | 123 - Rodovia Itapecirica" at bounding box center [75, 161] width 112 height 19
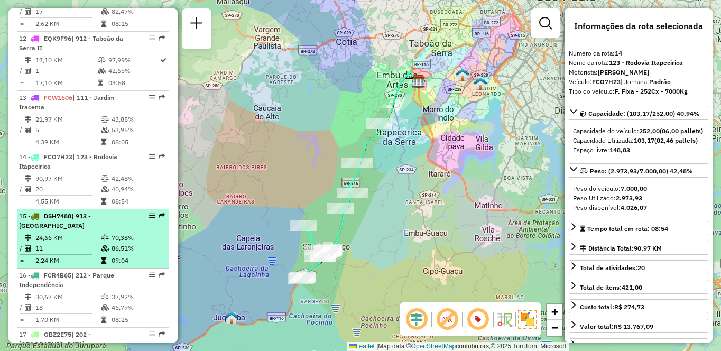
click at [125, 243] on td "70,38%" at bounding box center [137, 238] width 53 height 11
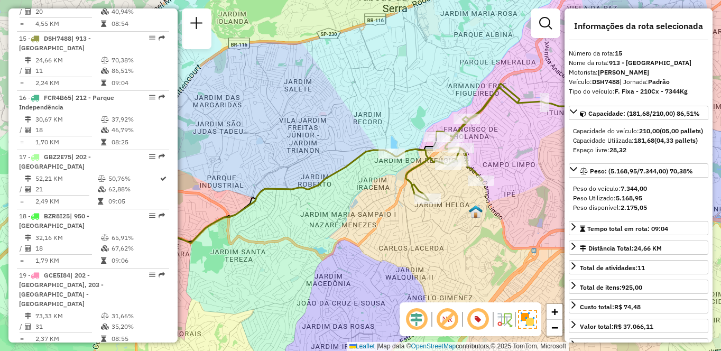
scroll to position [4449, 0]
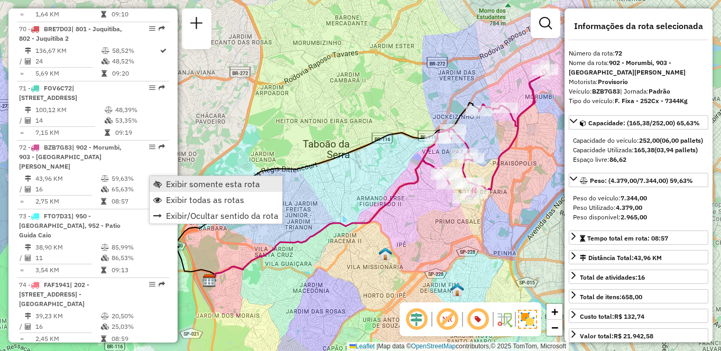
click at [171, 178] on link "Exibir somente esta rota" at bounding box center [216, 184] width 133 height 16
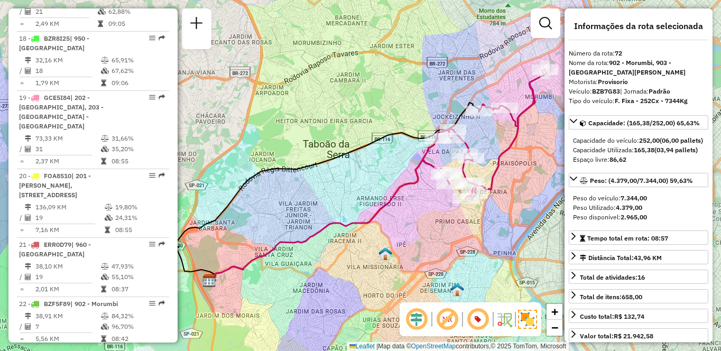
scroll to position [4143, 0]
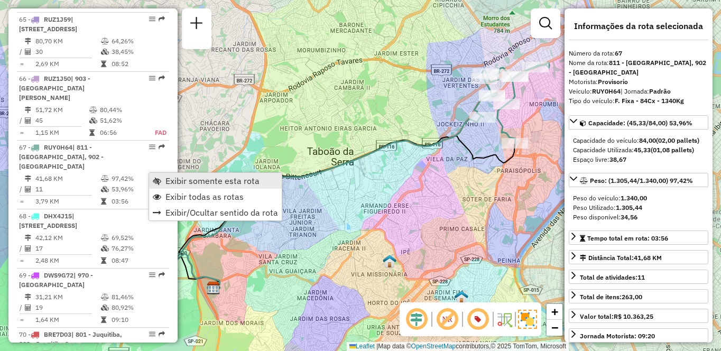
click at [162, 177] on link "Exibir somente esta rota" at bounding box center [215, 181] width 133 height 16
